Goal: Find specific page/section: Find specific page/section

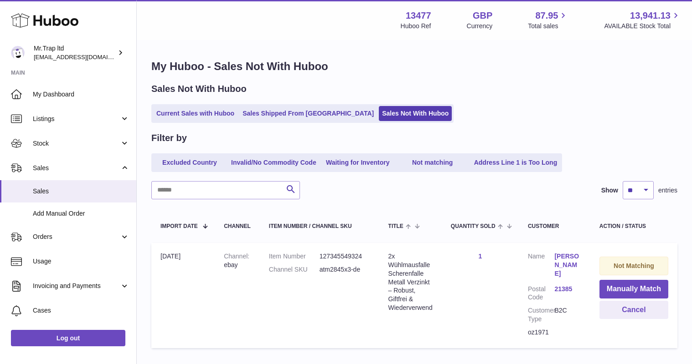
click at [65, 25] on use at bounding box center [44, 21] width 67 height 14
click at [49, 25] on icon at bounding box center [44, 20] width 67 height 18
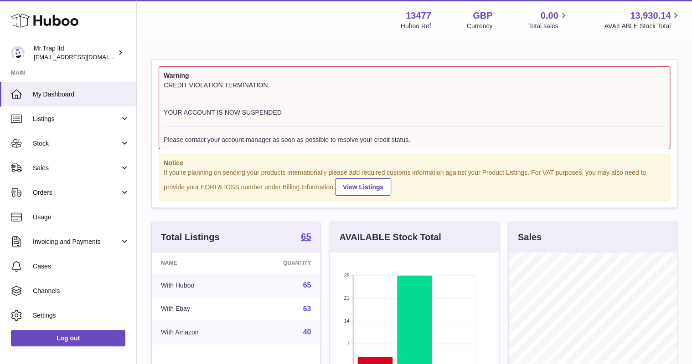
scroll to position [142, 168]
click at [69, 160] on link "Sales" at bounding box center [68, 168] width 136 height 25
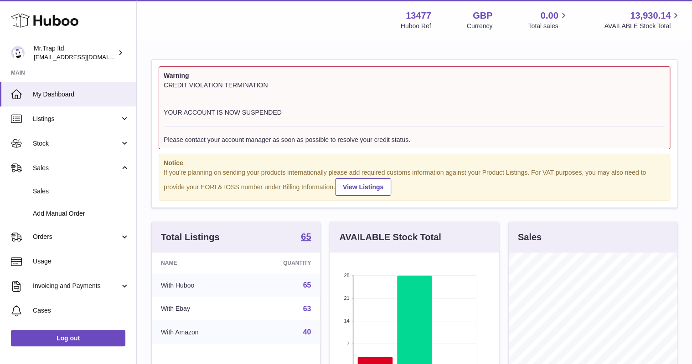
click at [82, 183] on link "Sales" at bounding box center [68, 191] width 136 height 22
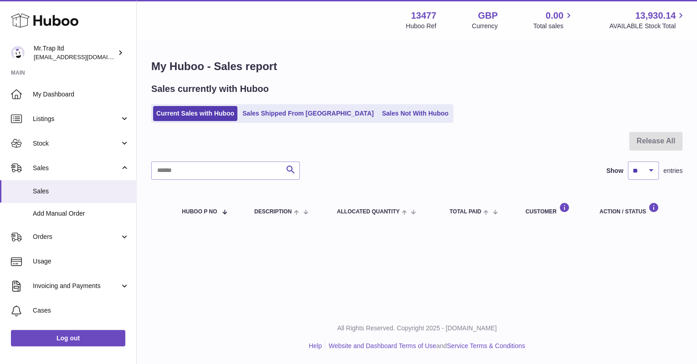
click at [379, 107] on link "Sales Not With Huboo" at bounding box center [415, 113] width 73 height 15
